Goal: Task Accomplishment & Management: Manage account settings

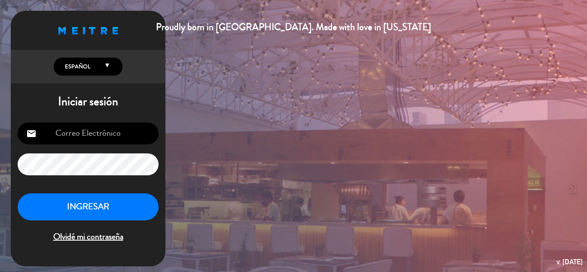
type input "[EMAIL_ADDRESS][DOMAIN_NAME]"
click at [123, 202] on button "INGRESAR" at bounding box center [88, 206] width 141 height 27
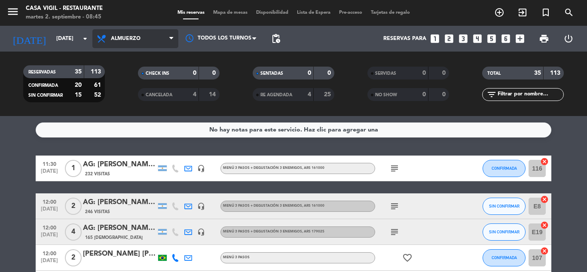
click at [171, 39] on icon at bounding box center [171, 38] width 4 height 7
click at [129, 98] on div "menu Casa [PERSON_NAME] - Restaurante [DATE] 2. septiembre - 08:45 Mis reservas…" at bounding box center [293, 58] width 587 height 116
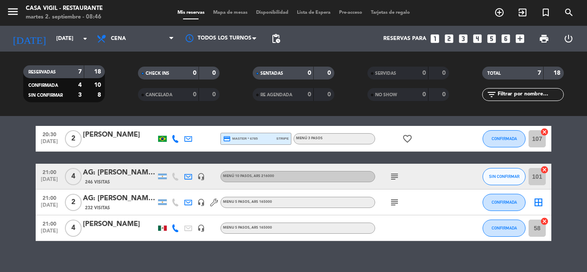
scroll to position [143, 0]
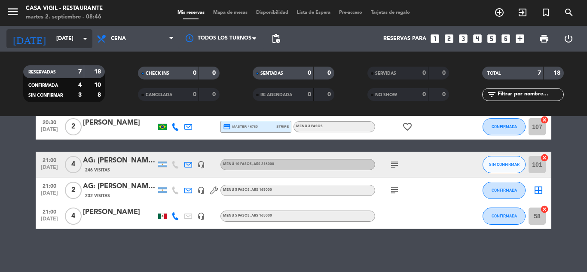
click at [86, 41] on icon "arrow_drop_down" at bounding box center [85, 39] width 10 height 10
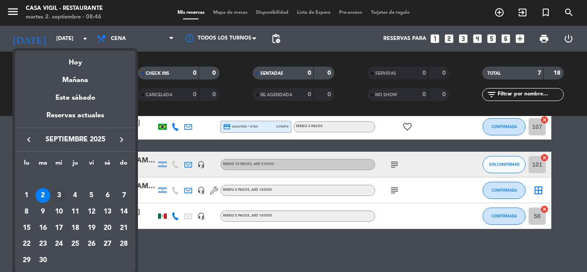
click at [55, 196] on div "3" at bounding box center [59, 195] width 15 height 15
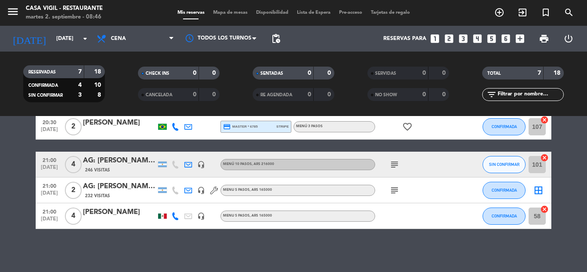
type input "[DATE]"
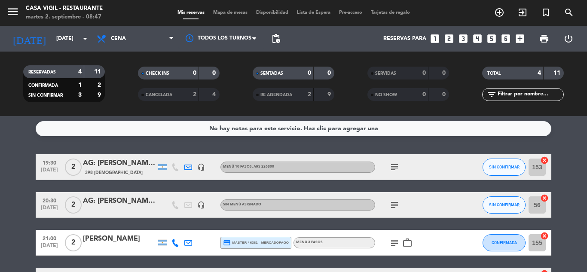
scroll to position [0, 0]
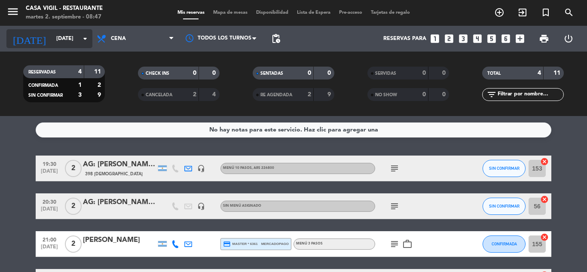
click at [80, 39] on input "[DATE]" at bounding box center [88, 38] width 73 height 15
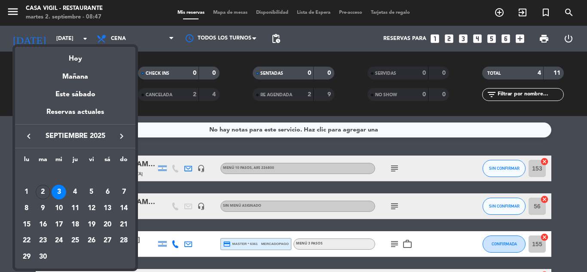
click at [170, 39] on div at bounding box center [293, 136] width 587 height 272
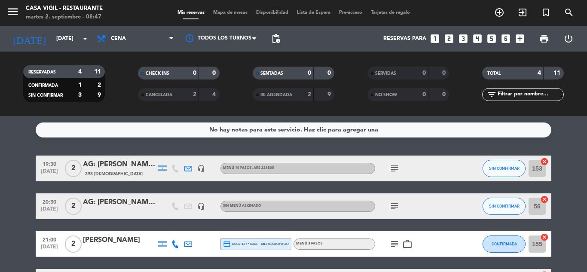
click at [170, 39] on icon at bounding box center [171, 38] width 4 height 7
click at [129, 77] on div "menu Casa [PERSON_NAME] - Restaurante [DATE] 2. septiembre - 08:47 Mis reservas…" at bounding box center [293, 58] width 587 height 116
